Goal: Task Accomplishment & Management: Use online tool/utility

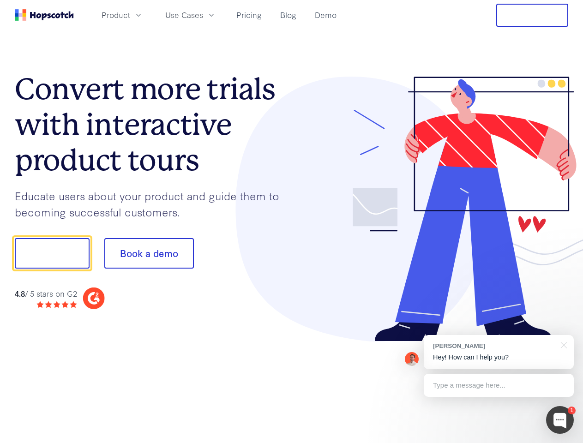
click at [292, 221] on div at bounding box center [430, 209] width 277 height 265
click at [130, 15] on span "Product" at bounding box center [115, 15] width 29 height 12
click at [203, 15] on span "Use Cases" at bounding box center [184, 15] width 38 height 12
click at [532, 15] on button "Free Trial" at bounding box center [532, 15] width 72 height 23
click at [52, 253] on button "Show me!" at bounding box center [52, 253] width 75 height 30
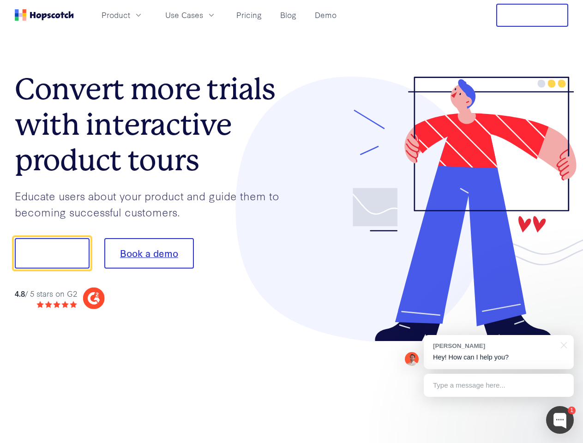
click at [149, 253] on button "Book a demo" at bounding box center [148, 253] width 89 height 30
click at [559, 420] on div at bounding box center [560, 420] width 28 height 28
click at [498, 352] on div "[PERSON_NAME] Hey! How can I help you?" at bounding box center [498, 352] width 150 height 34
click at [562, 344] on div at bounding box center [486, 252] width 173 height 308
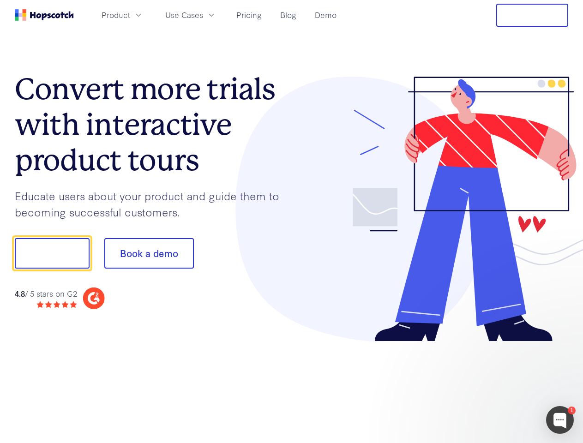
click at [498, 385] on div at bounding box center [486, 314] width 173 height 184
